Goal: Transaction & Acquisition: Book appointment/travel/reservation

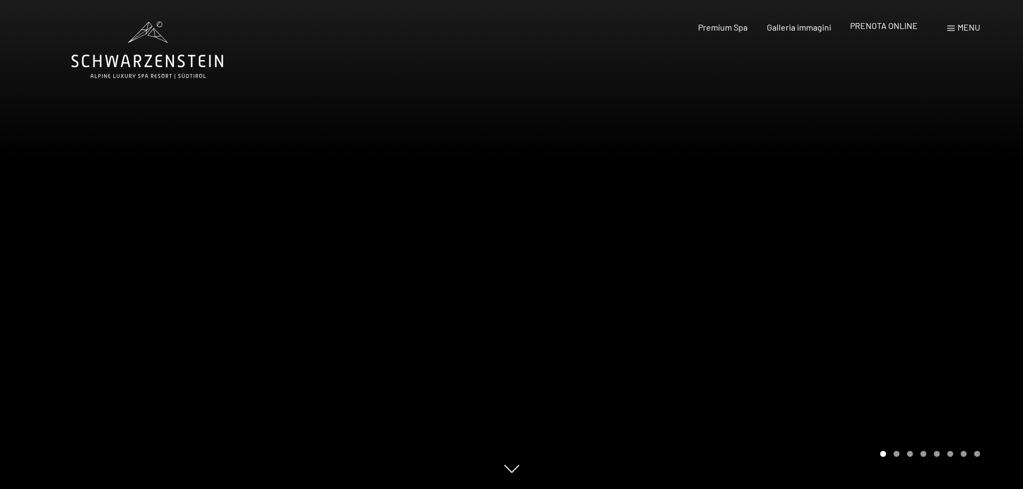
click at [890, 25] on span "PRENOTA ONLINE" at bounding box center [884, 25] width 68 height 10
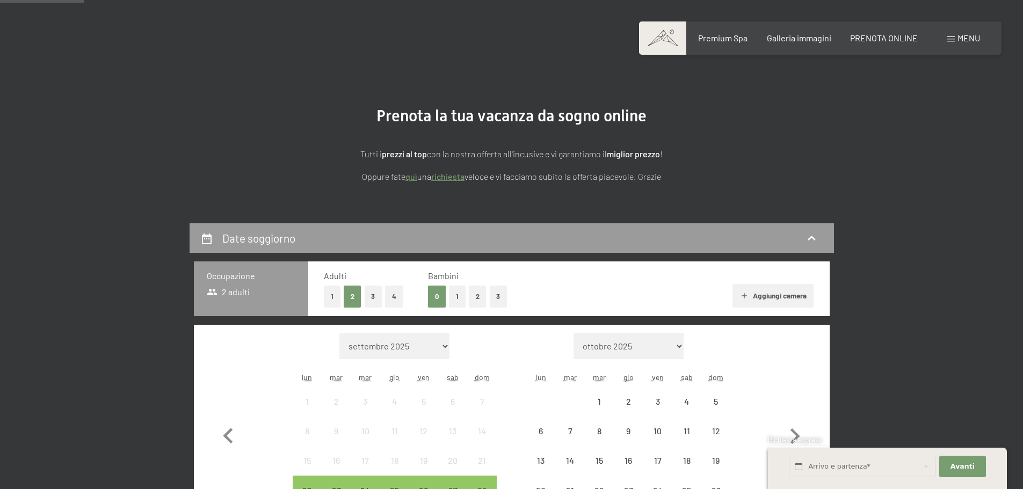
scroll to position [215, 0]
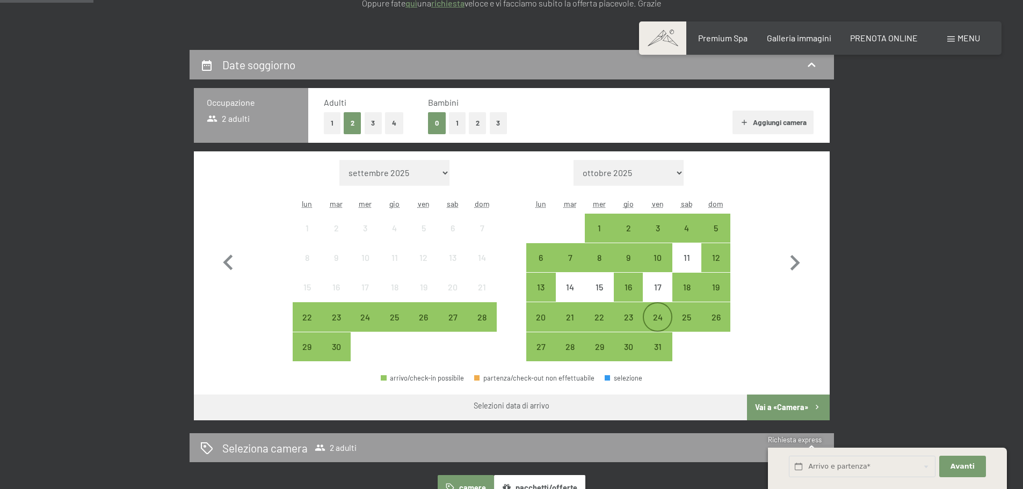
click at [663, 318] on div "24" at bounding box center [657, 326] width 27 height 27
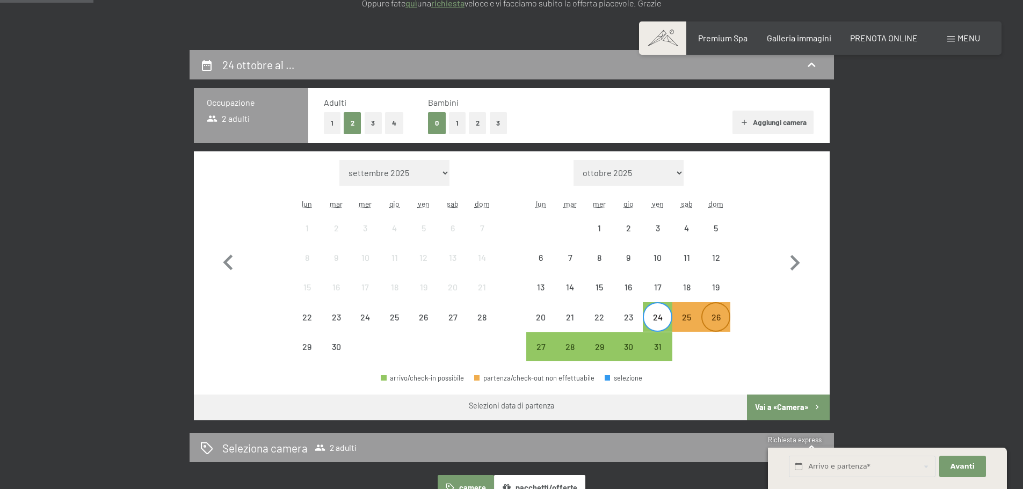
click at [713, 322] on div "26" at bounding box center [715, 326] width 27 height 27
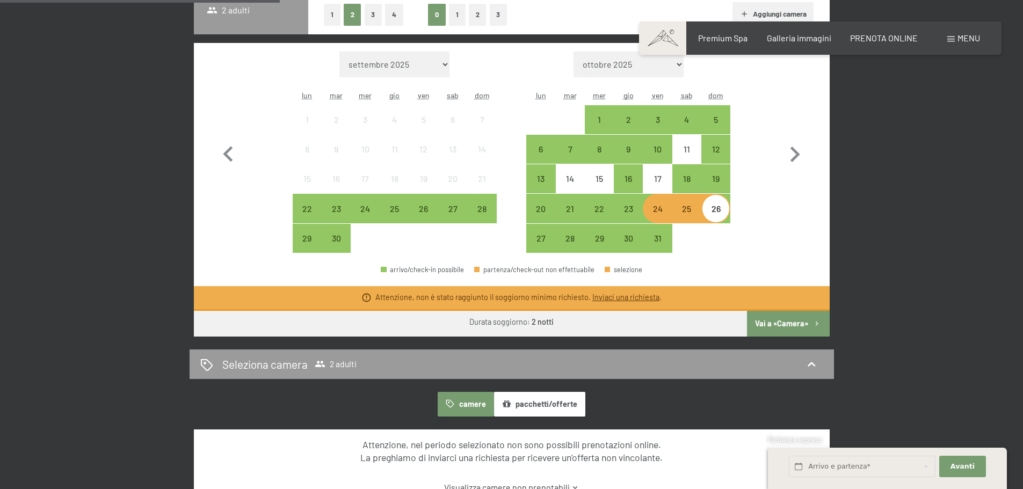
scroll to position [322, 0]
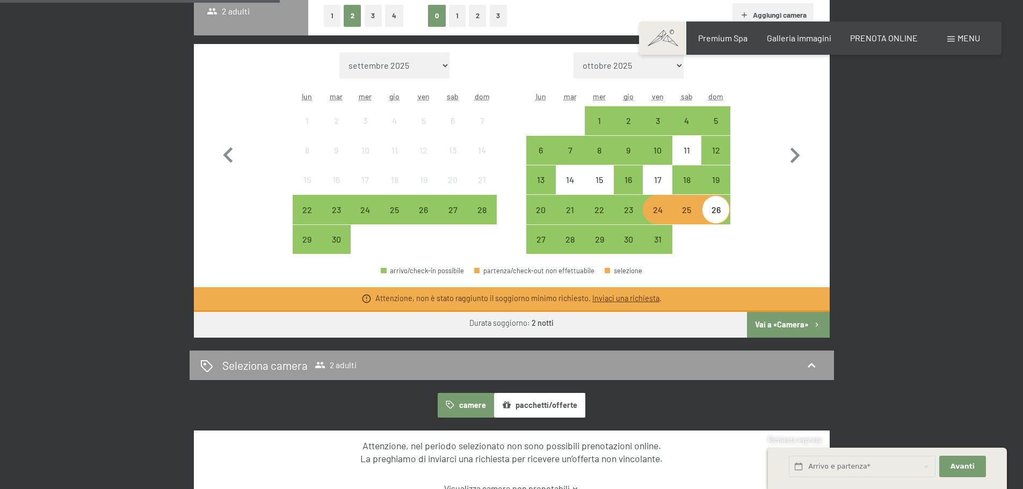
click at [788, 324] on button "Vai a «Camera»" at bounding box center [788, 325] width 82 height 26
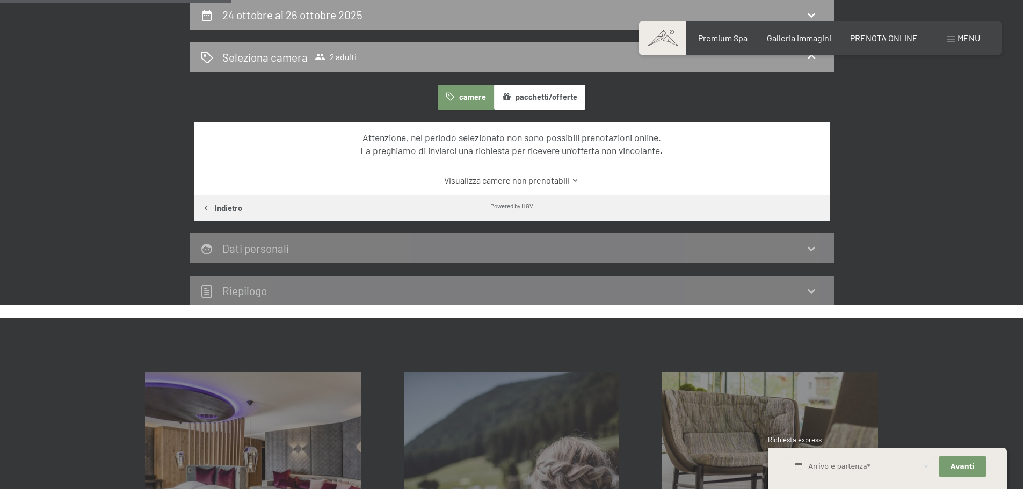
click at [532, 179] on link "Visualizza camere non prenotabili" at bounding box center [512, 181] width 598 height 12
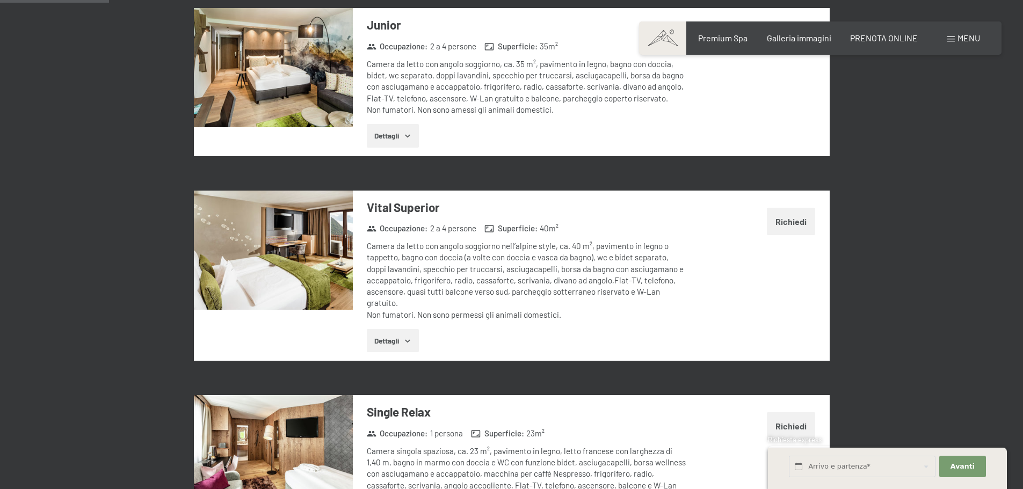
scroll to position [479, 0]
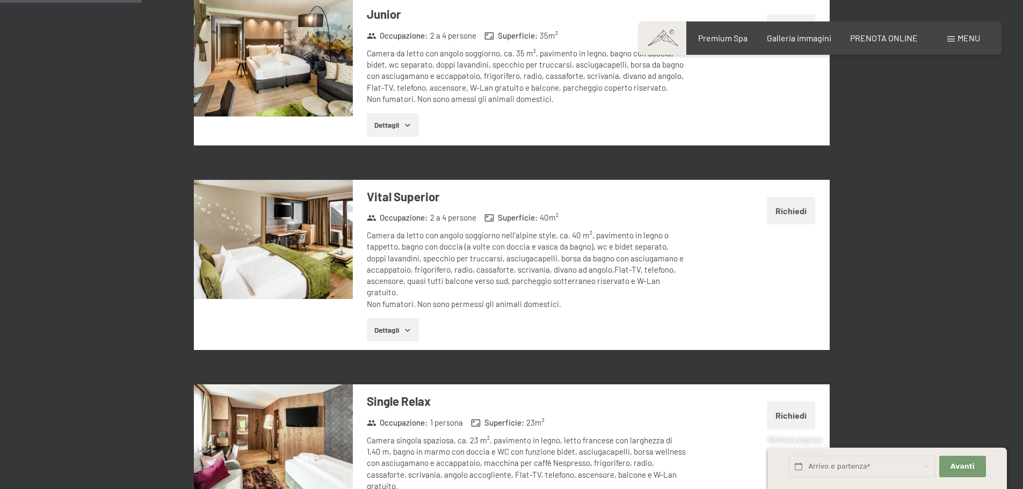
click at [384, 329] on button "Dettagli" at bounding box center [393, 330] width 52 height 24
